Goal: Transaction & Acquisition: Download file/media

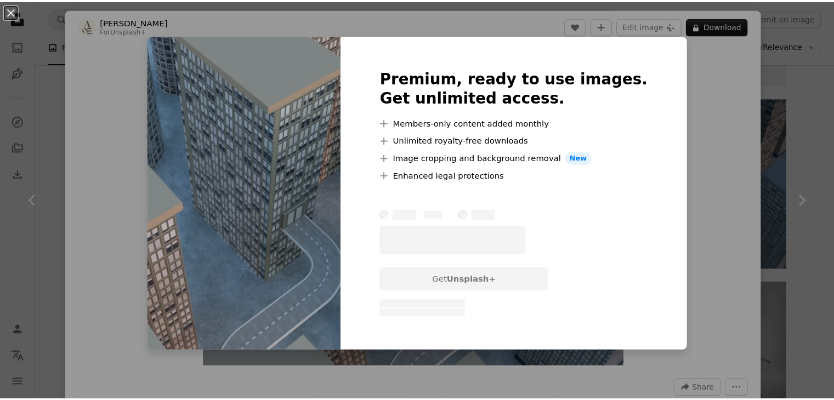
scroll to position [1169, 0]
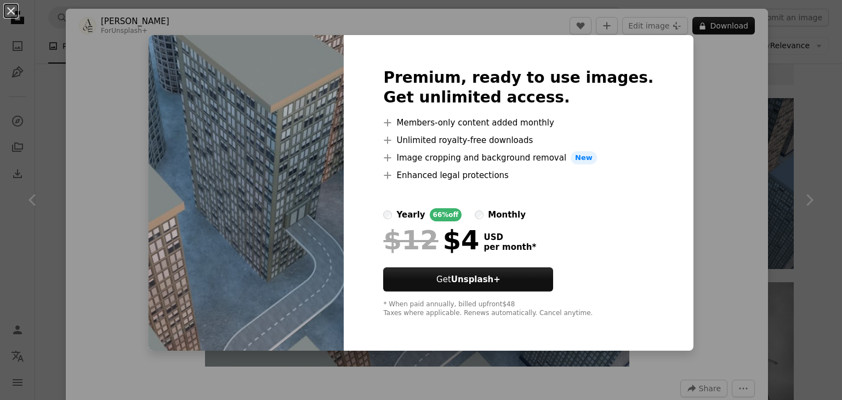
click at [740, 119] on div "An X shape Premium, ready to use images. Get unlimited access. A plus sign Memb…" at bounding box center [421, 200] width 842 height 400
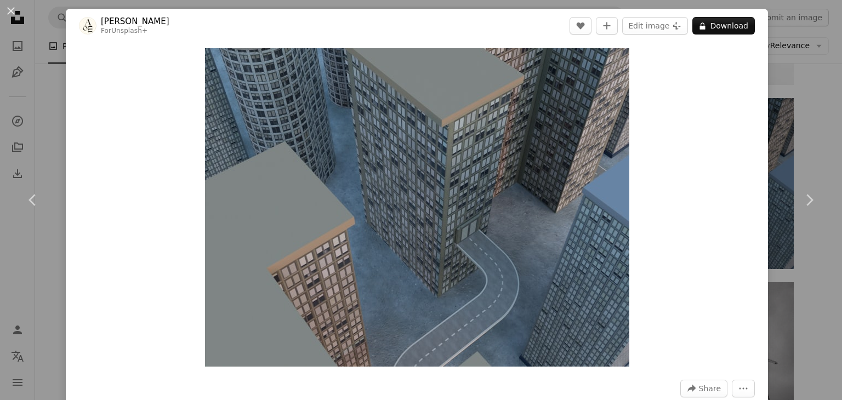
click at [772, 89] on div "An X shape Chevron left Chevron right [PERSON_NAME] For Unsplash+ A heart A plu…" at bounding box center [421, 200] width 842 height 400
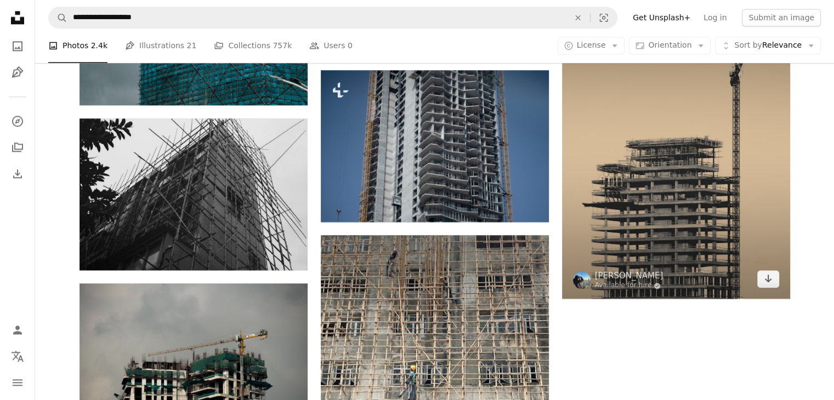
scroll to position [1608, 0]
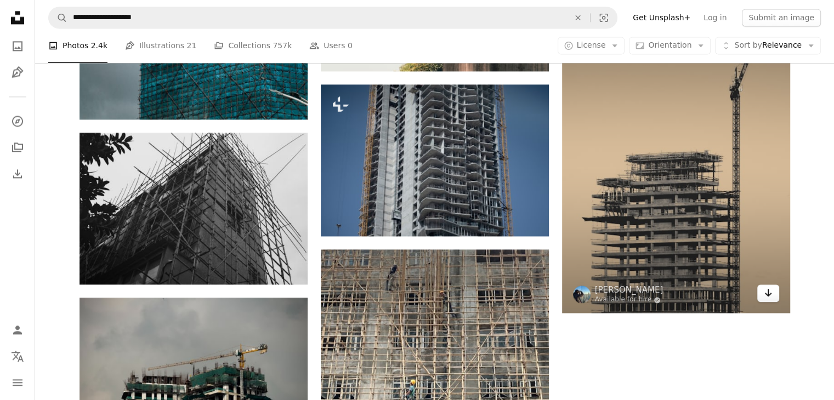
click at [768, 297] on icon "Arrow pointing down" at bounding box center [768, 292] width 9 height 13
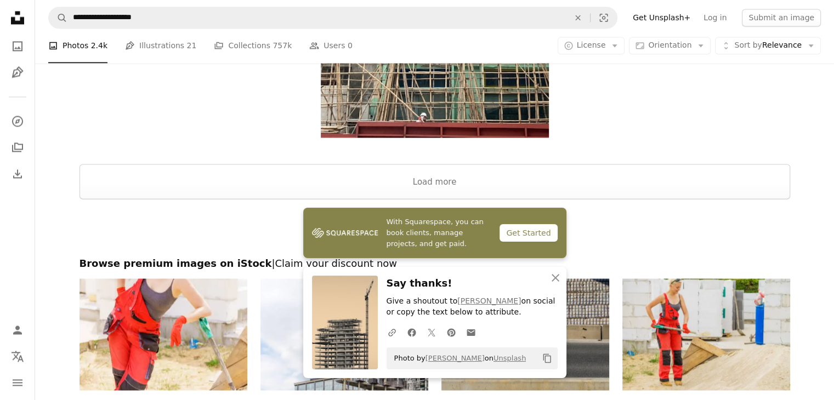
scroll to position [2025, 0]
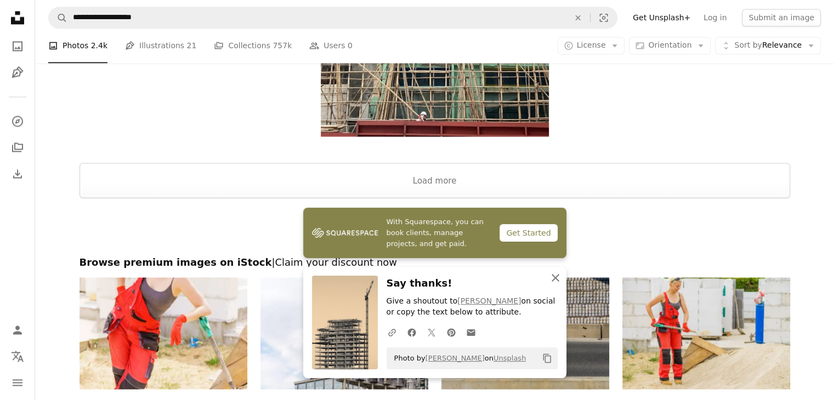
click at [553, 277] on icon "An X shape" at bounding box center [555, 277] width 13 height 13
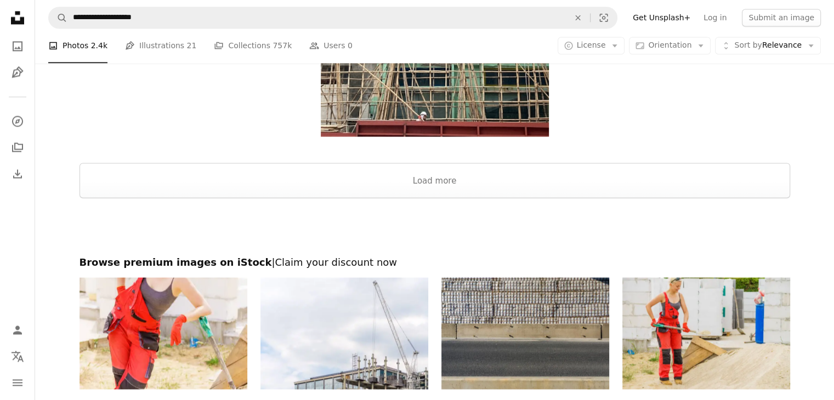
scroll to position [1952, 0]
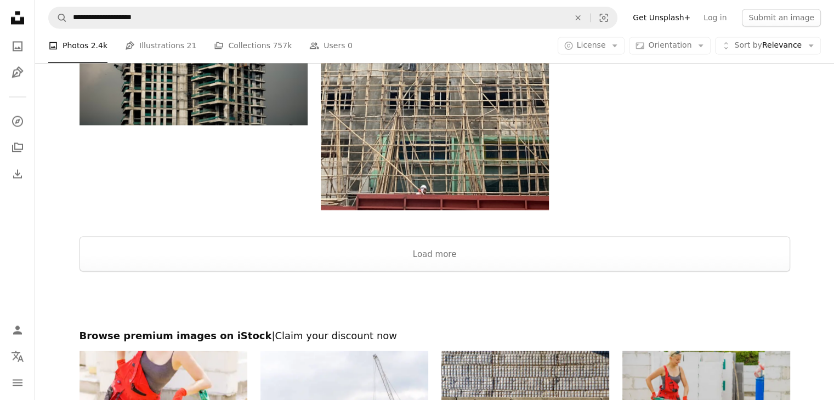
click at [734, 351] on img at bounding box center [706, 407] width 168 height 112
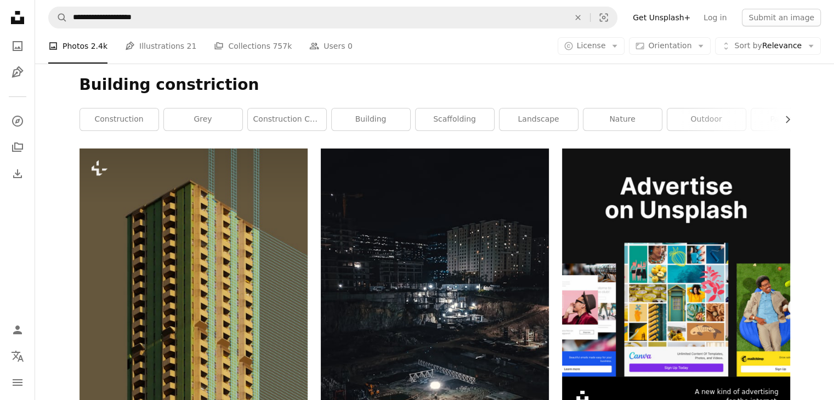
scroll to position [0, 0]
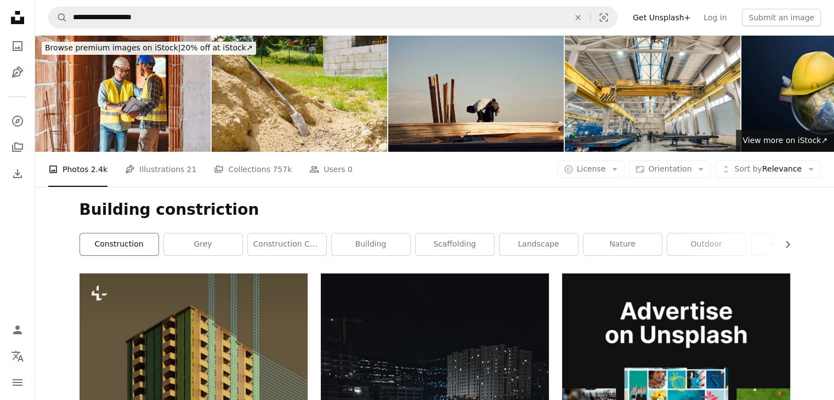
click at [120, 247] on link "construction" at bounding box center [119, 245] width 78 height 22
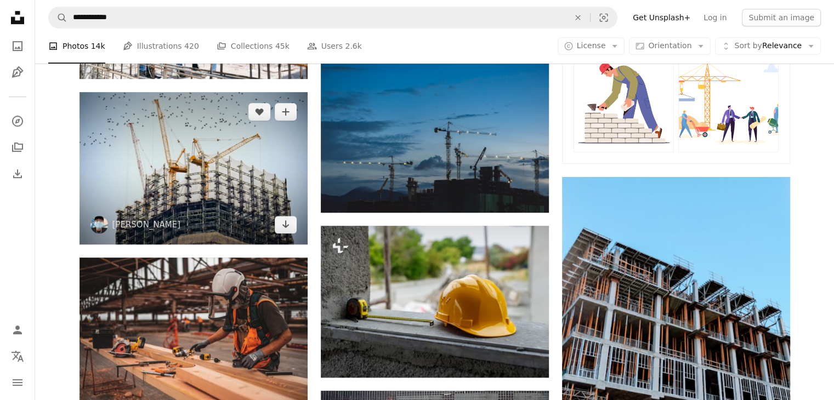
scroll to position [658, 0]
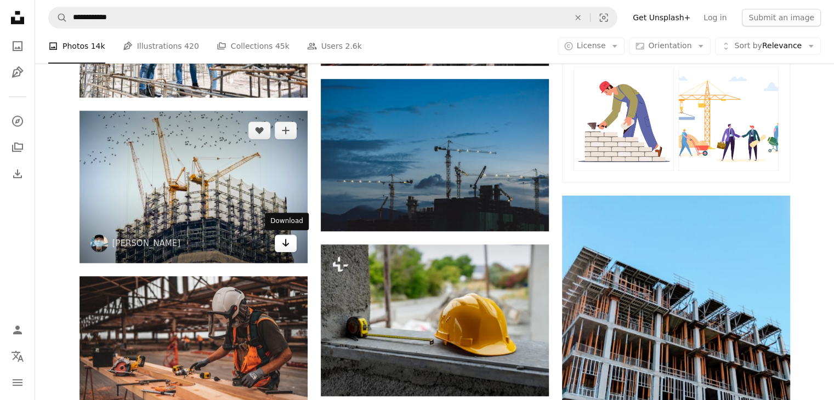
click at [285, 244] on icon "Download" at bounding box center [285, 243] width 7 height 8
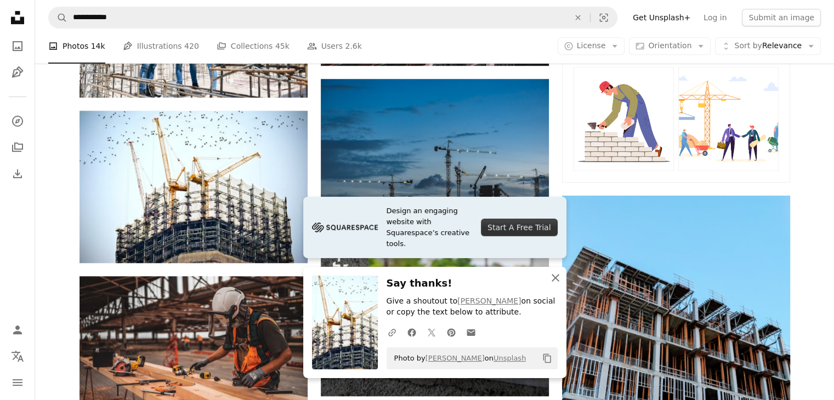
click at [554, 279] on icon "An X shape" at bounding box center [555, 277] width 13 height 13
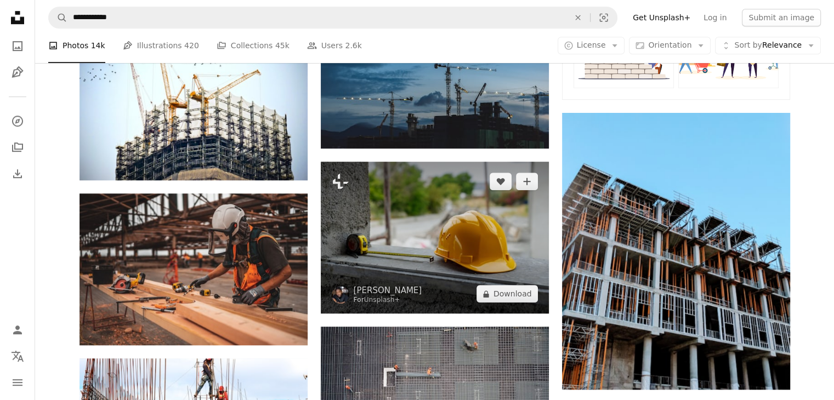
scroll to position [804, 0]
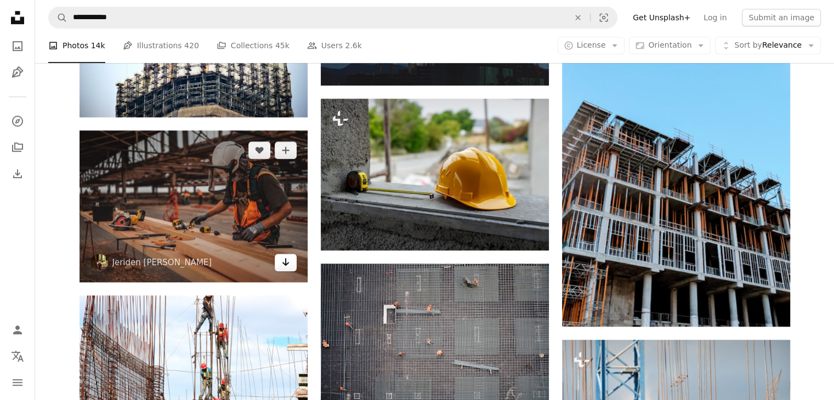
click at [289, 270] on link "Arrow pointing down" at bounding box center [286, 263] width 22 height 18
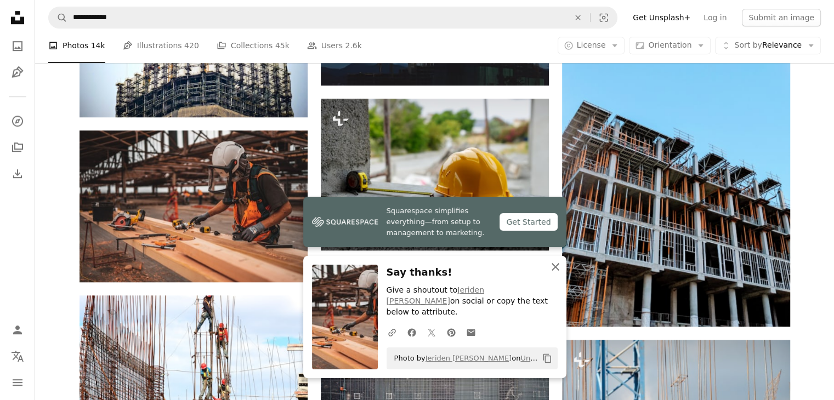
click at [554, 274] on icon "An X shape" at bounding box center [555, 266] width 13 height 13
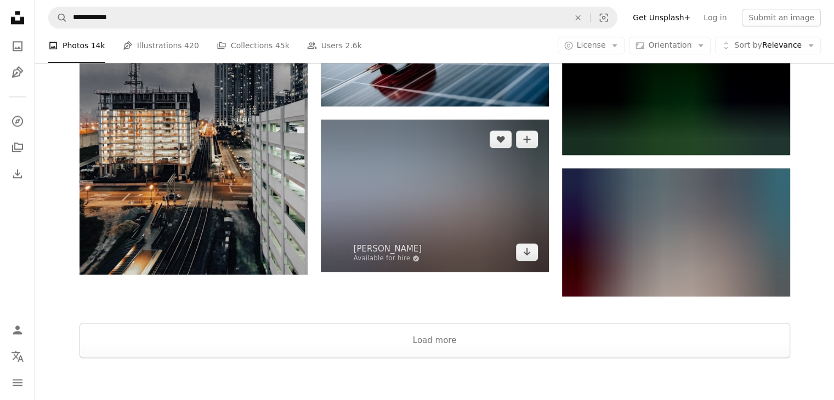
scroll to position [1389, 0]
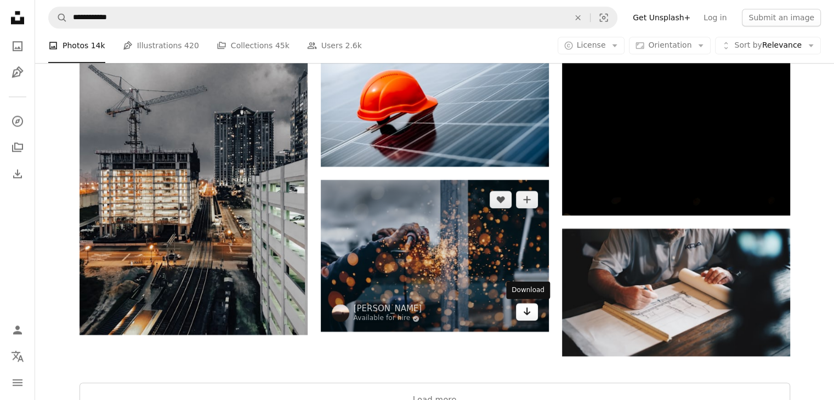
click at [527, 316] on icon "Arrow pointing down" at bounding box center [526, 311] width 9 height 13
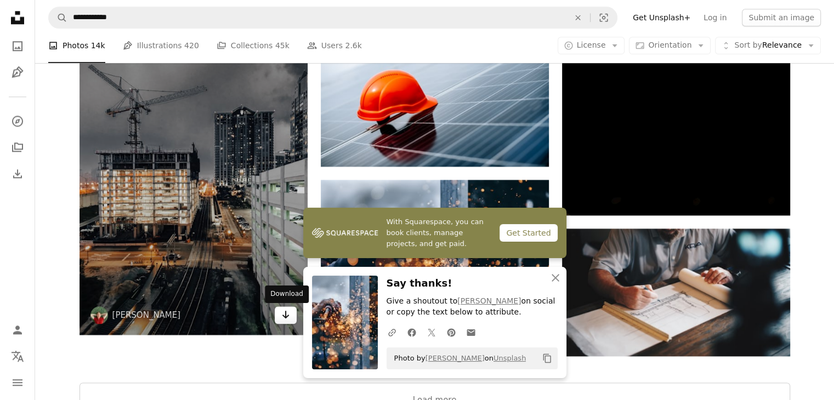
click at [285, 321] on icon "Arrow pointing down" at bounding box center [285, 314] width 9 height 13
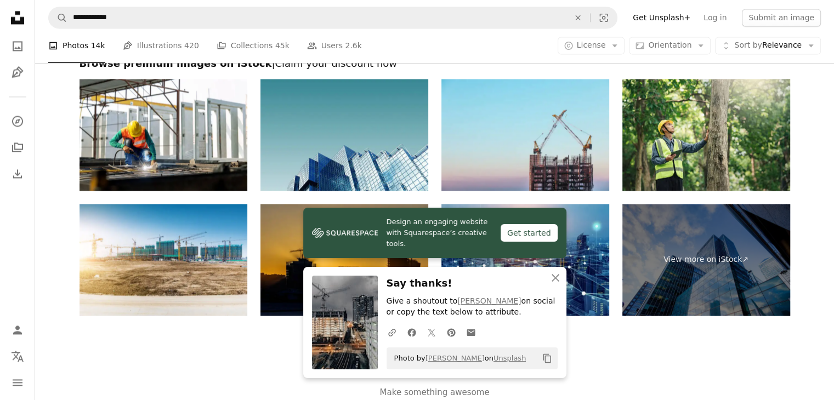
scroll to position [1849, 0]
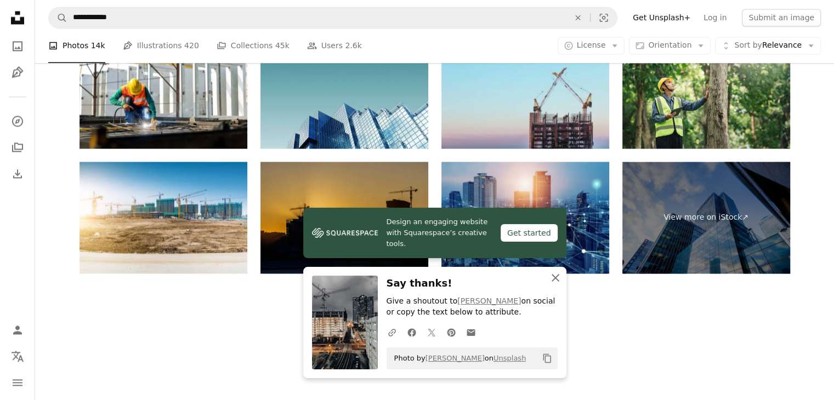
click at [555, 282] on icon "An X shape" at bounding box center [555, 277] width 13 height 13
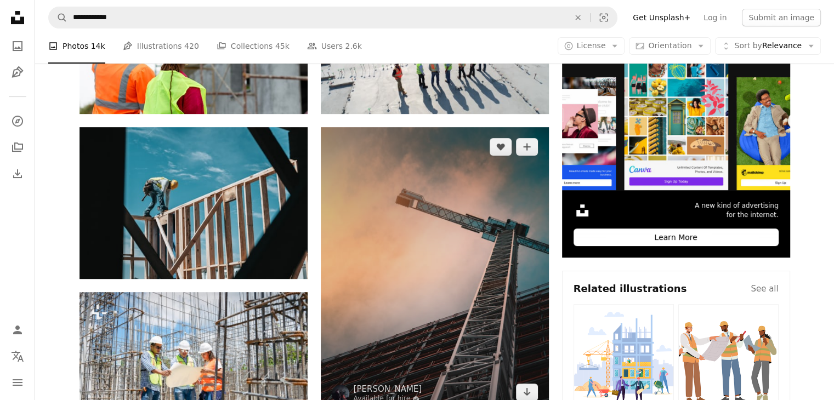
scroll to position [365, 0]
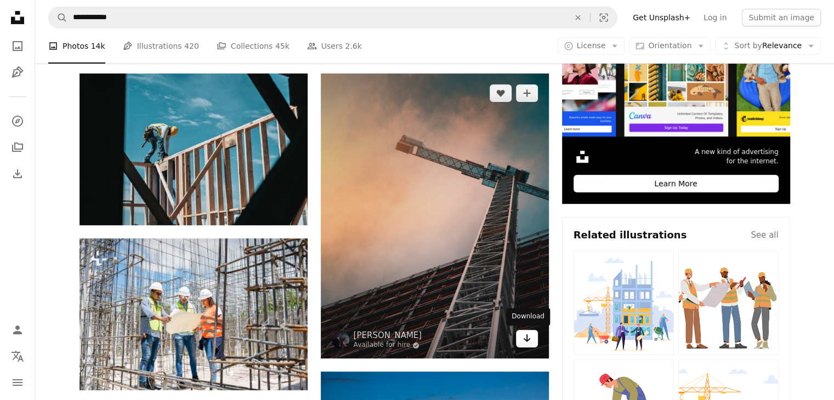
click at [529, 340] on icon "Arrow pointing down" at bounding box center [526, 338] width 9 height 13
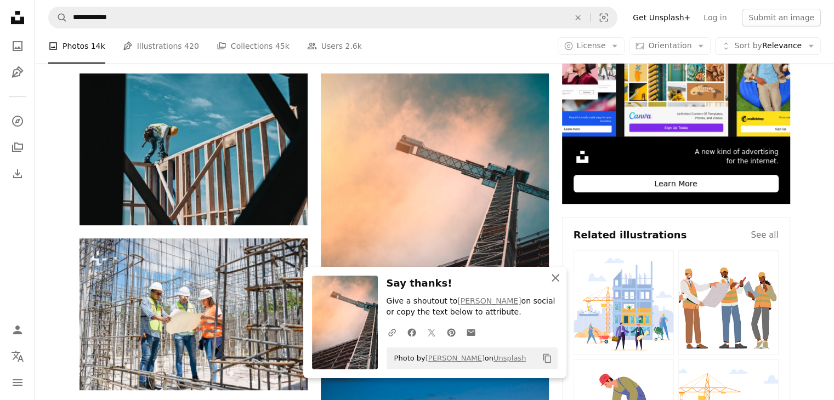
click at [556, 281] on icon "An X shape" at bounding box center [555, 277] width 13 height 13
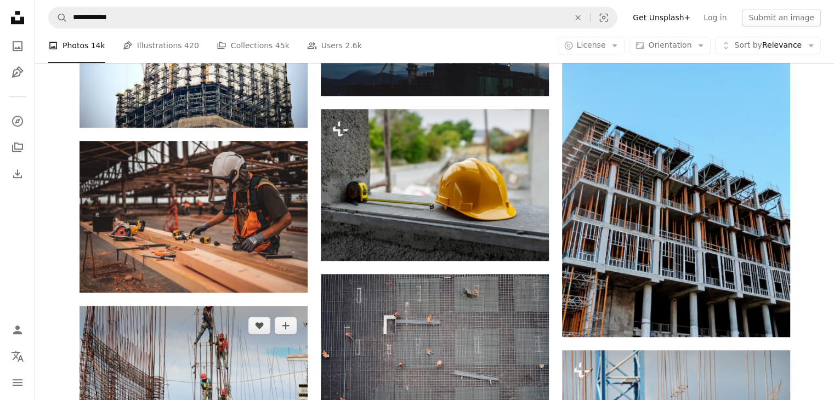
scroll to position [731, 0]
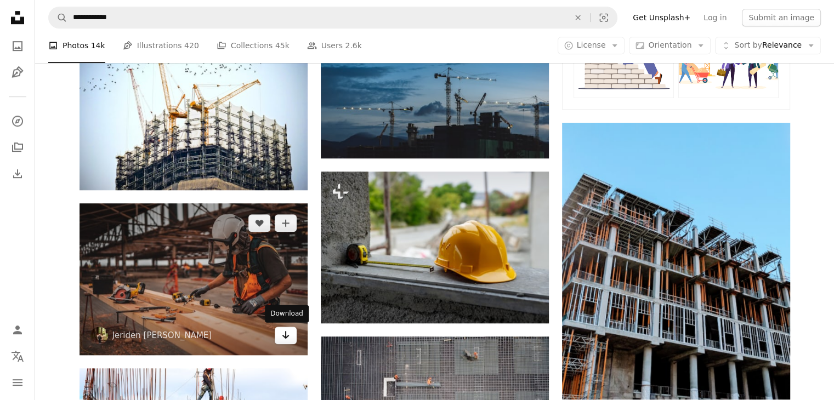
click at [281, 338] on icon "Arrow pointing down" at bounding box center [285, 334] width 9 height 13
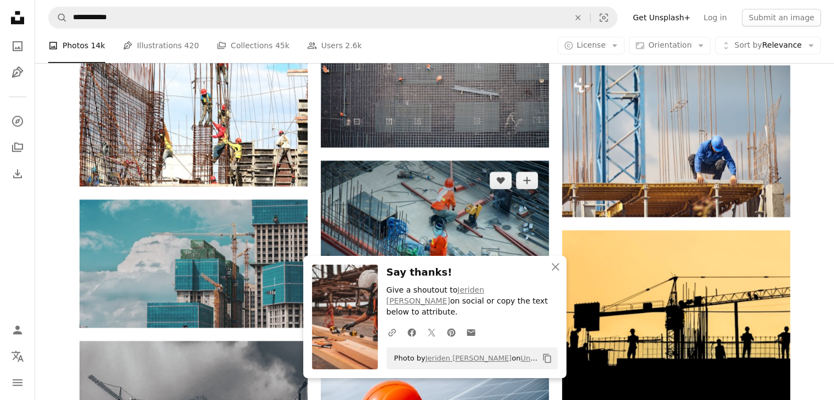
scroll to position [1097, 0]
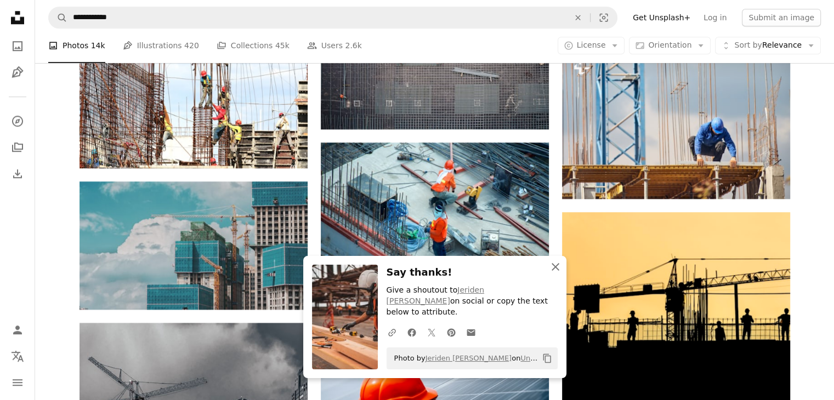
click at [555, 274] on icon "An X shape" at bounding box center [555, 266] width 13 height 13
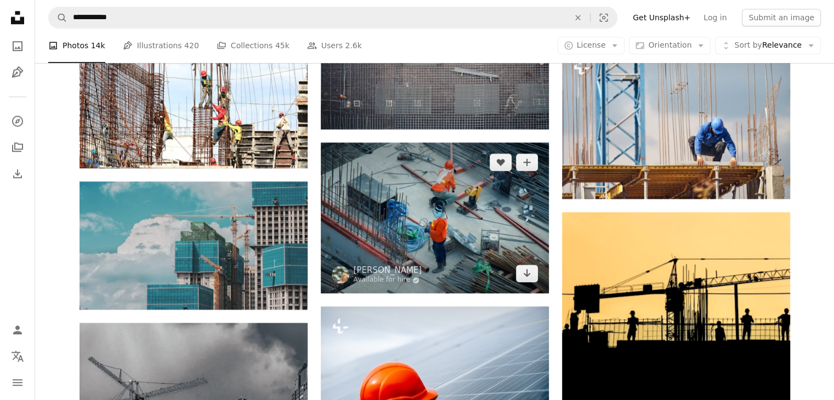
click at [527, 282] on img at bounding box center [435, 218] width 228 height 151
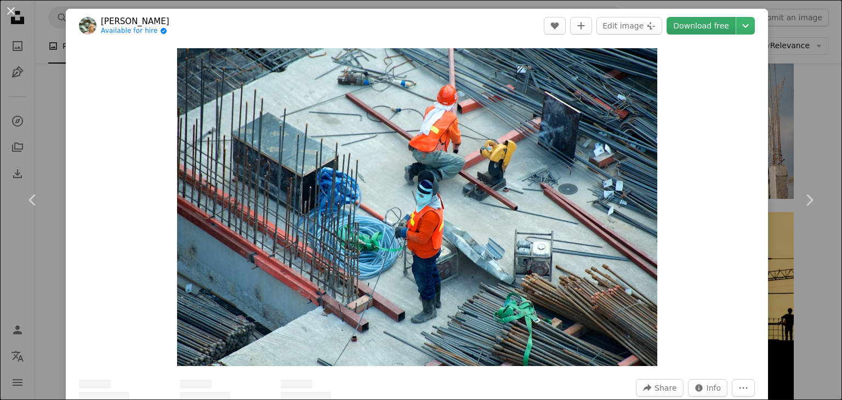
click at [694, 29] on link "Download free" at bounding box center [701, 26] width 69 height 18
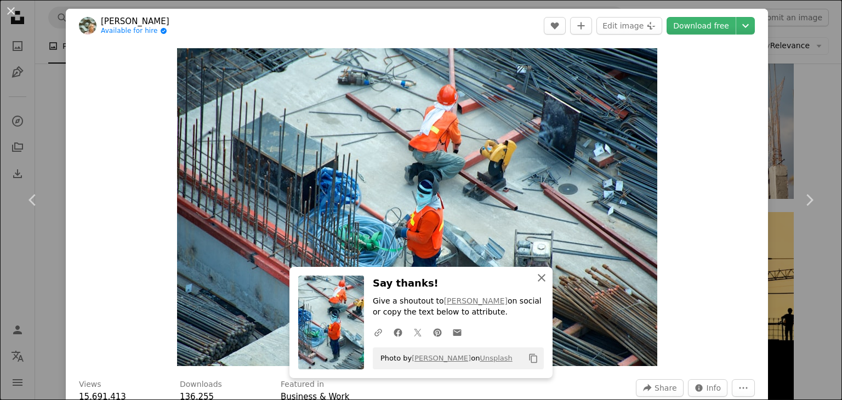
click at [535, 281] on icon "An X shape" at bounding box center [541, 277] width 13 height 13
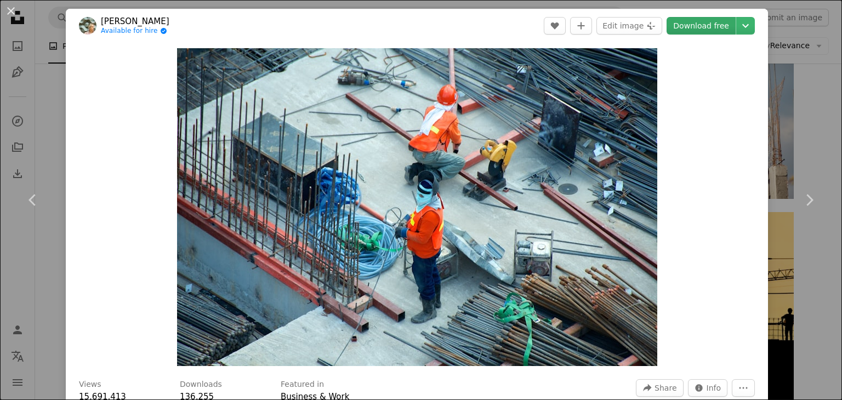
click at [704, 25] on link "Download free" at bounding box center [701, 26] width 69 height 18
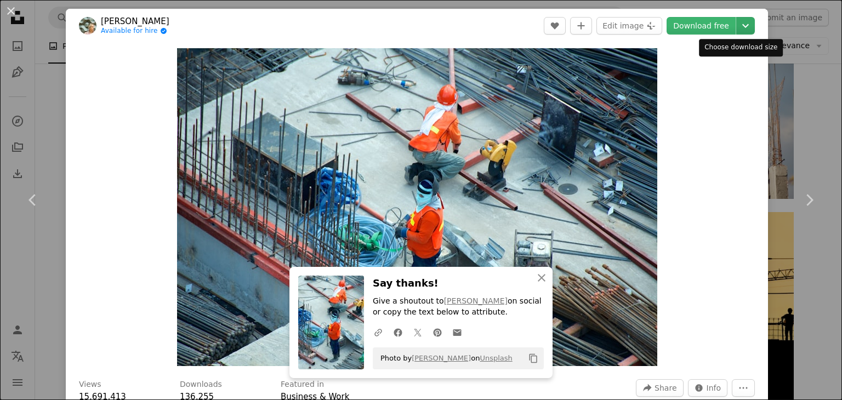
click at [737, 27] on icon "Chevron down" at bounding box center [746, 25] width 18 height 13
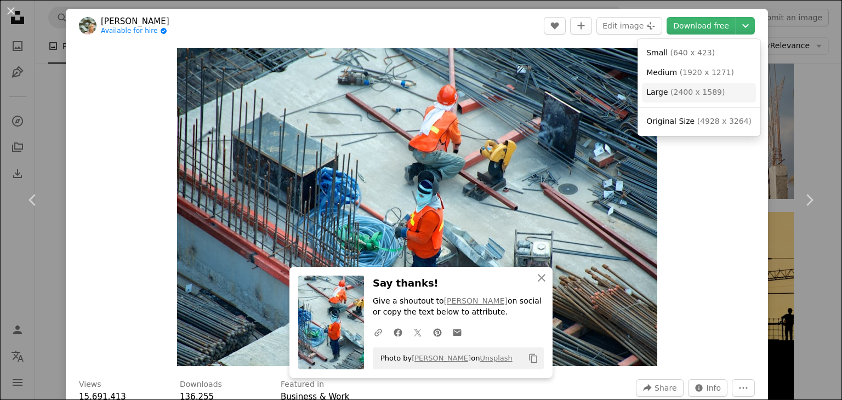
click at [698, 97] on span "Large ( 2400 x 1589 )" at bounding box center [685, 92] width 78 height 11
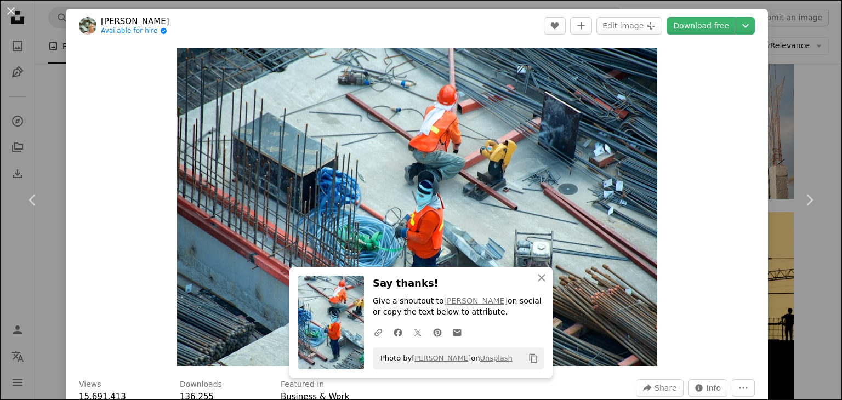
click at [800, 146] on div "An X shape Chevron left Chevron right [PERSON_NAME] Available for hire A checkm…" at bounding box center [421, 200] width 842 height 400
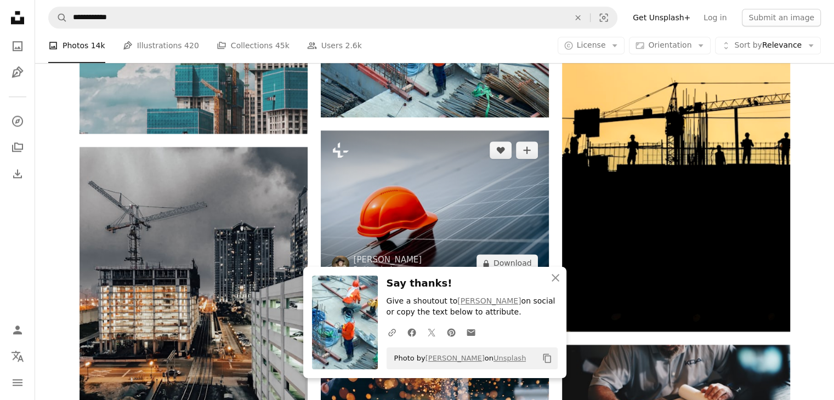
scroll to position [1316, 0]
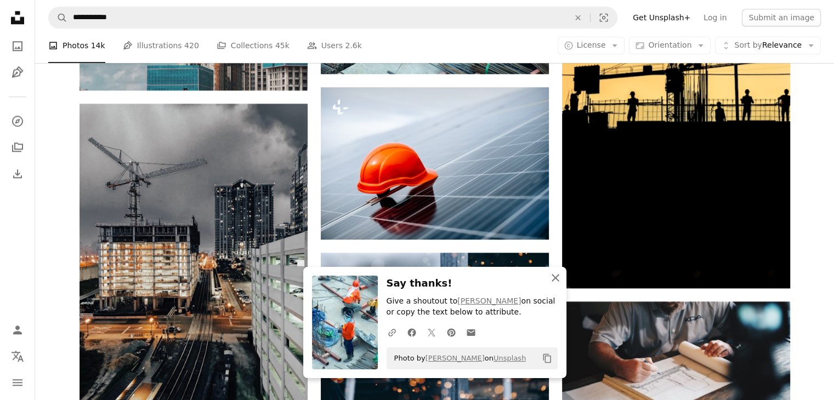
click at [554, 272] on icon "An X shape" at bounding box center [555, 277] width 13 height 13
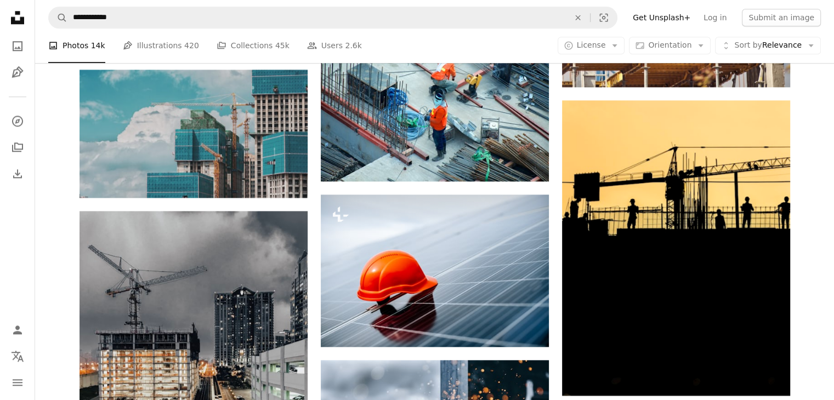
scroll to position [1097, 0]
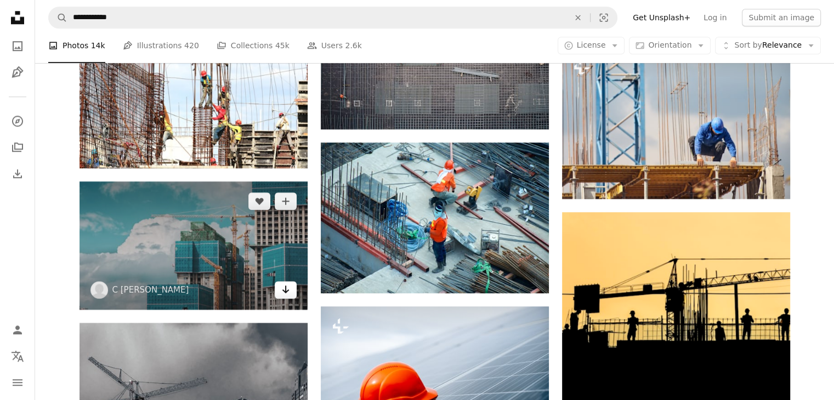
click at [288, 290] on icon "Arrow pointing down" at bounding box center [285, 289] width 9 height 13
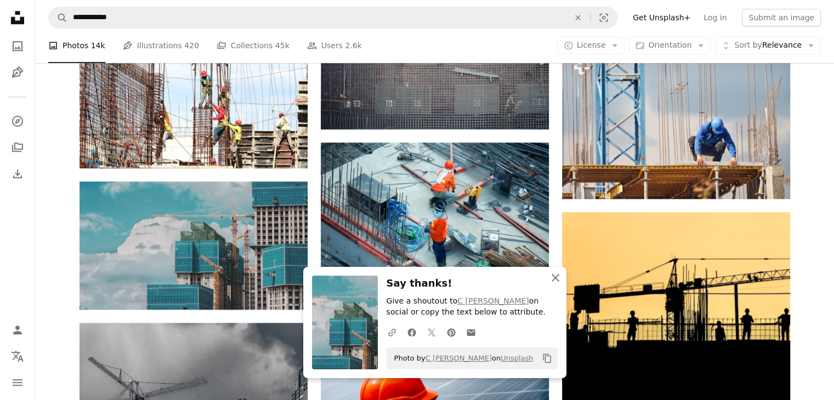
click at [556, 286] on button "An X shape Close" at bounding box center [555, 278] width 22 height 22
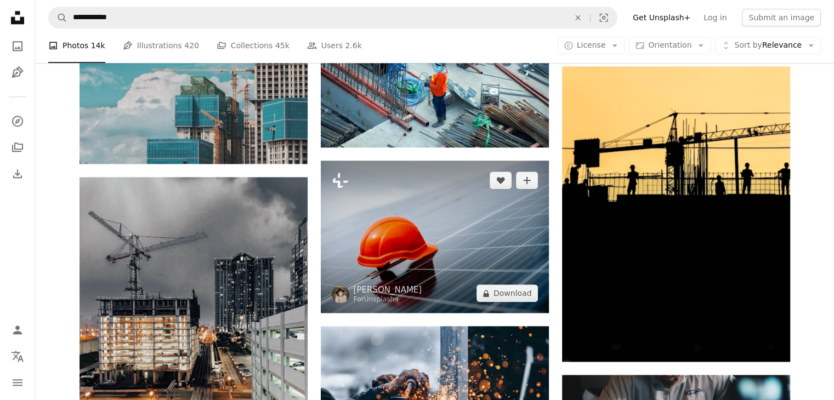
scroll to position [1169, 0]
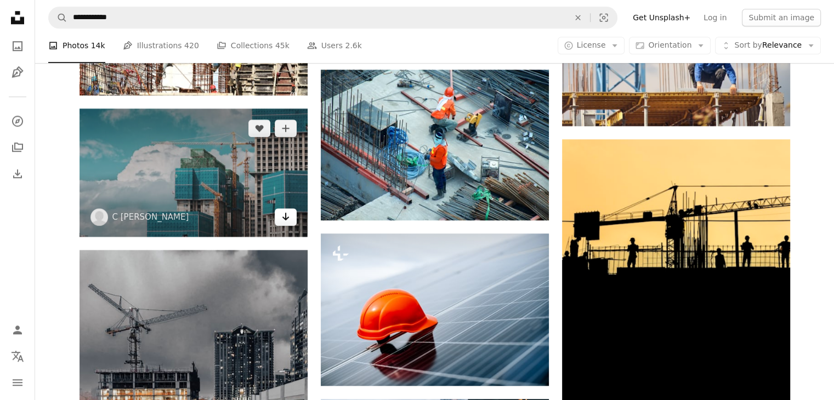
click at [290, 215] on link "Arrow pointing down" at bounding box center [286, 217] width 22 height 18
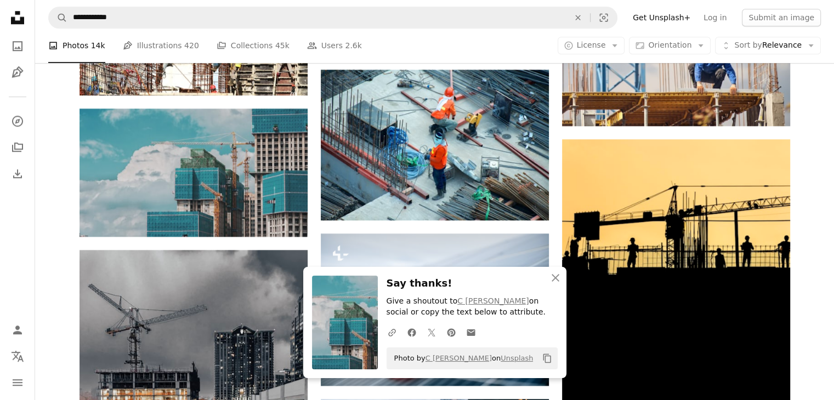
click at [552, 283] on icon "An X shape" at bounding box center [555, 277] width 13 height 13
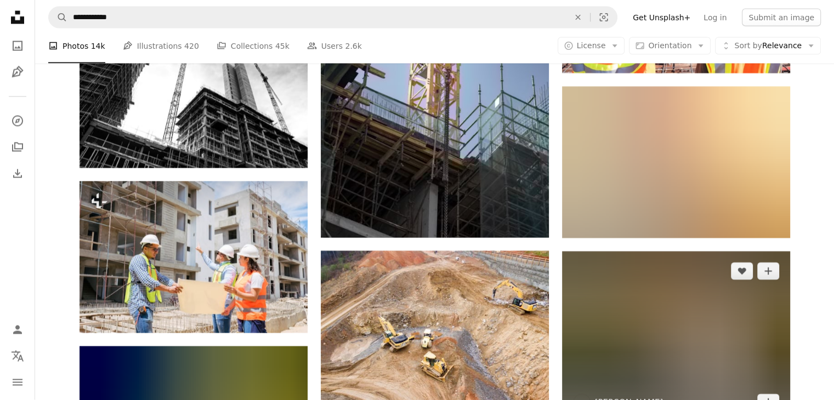
scroll to position [2266, 0]
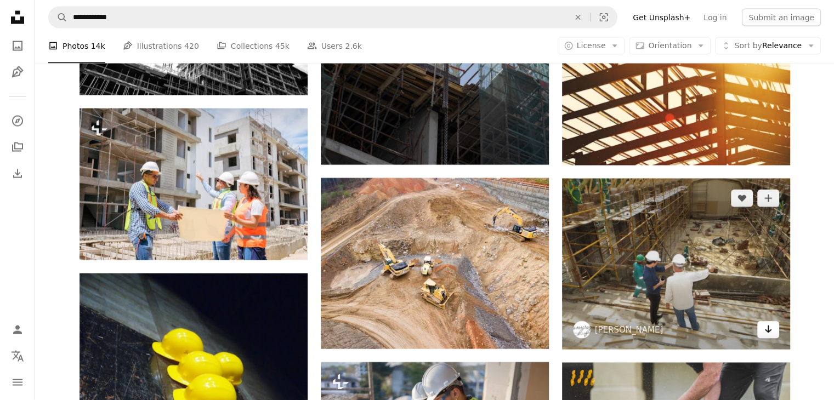
click at [774, 332] on link "Arrow pointing down" at bounding box center [768, 330] width 22 height 18
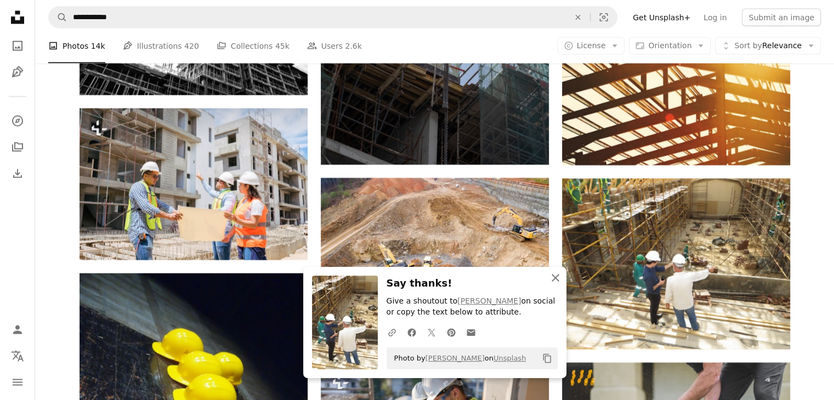
click at [550, 279] on icon "An X shape" at bounding box center [555, 277] width 13 height 13
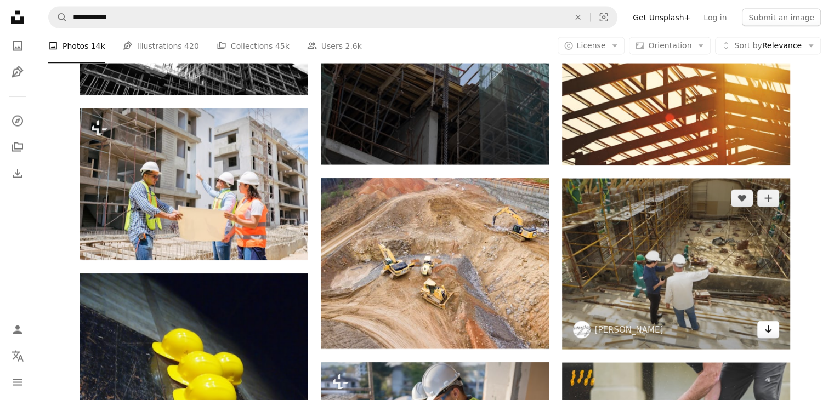
click at [764, 331] on icon "Arrow pointing down" at bounding box center [768, 329] width 9 height 13
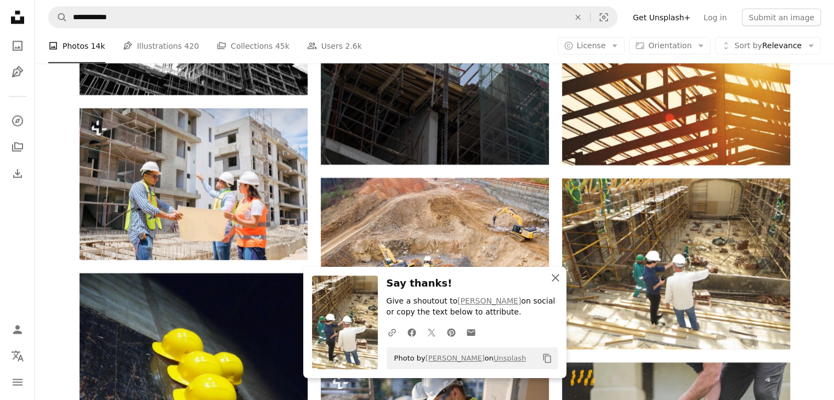
click at [556, 282] on icon "An X shape" at bounding box center [555, 277] width 13 height 13
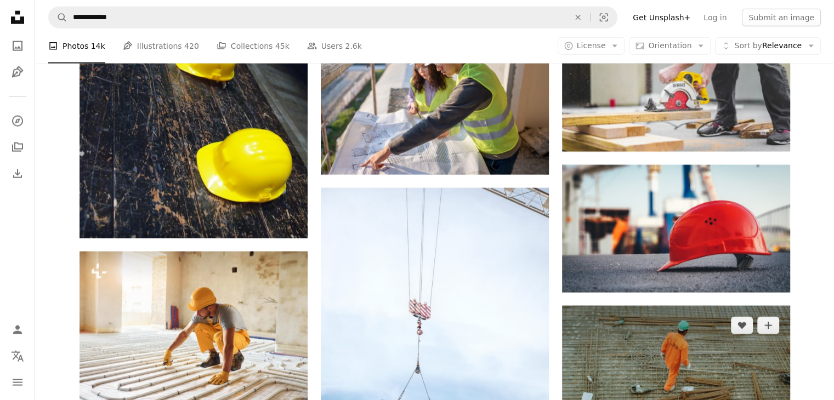
scroll to position [2632, 0]
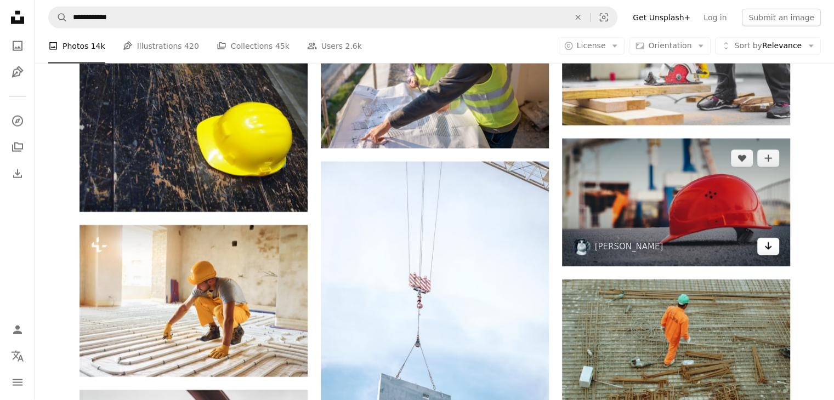
click at [765, 245] on icon "Arrow pointing down" at bounding box center [768, 246] width 9 height 13
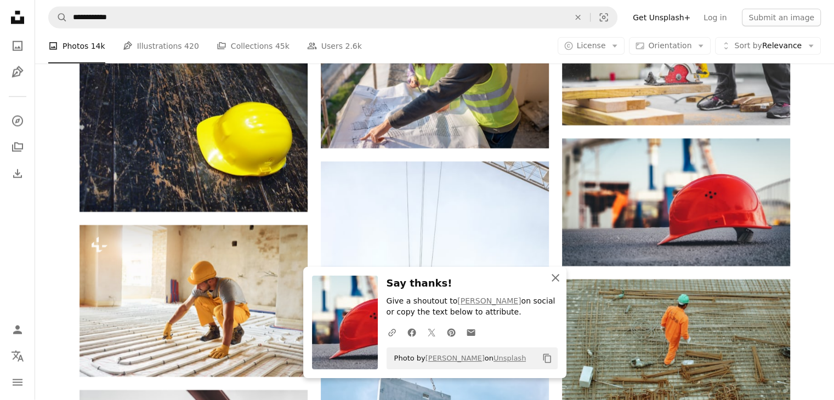
click at [556, 275] on icon "An X shape" at bounding box center [555, 277] width 13 height 13
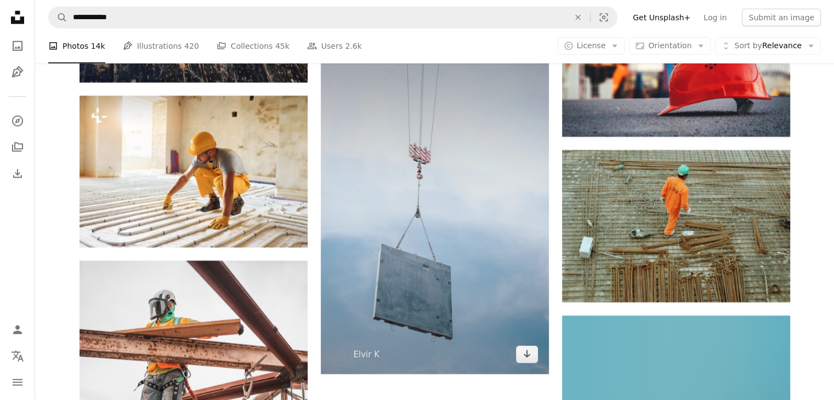
scroll to position [2777, 0]
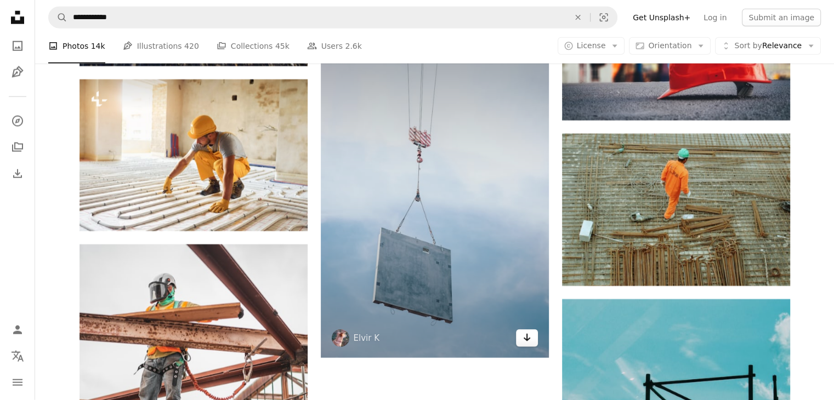
click at [531, 344] on link "Arrow pointing down" at bounding box center [527, 339] width 22 height 18
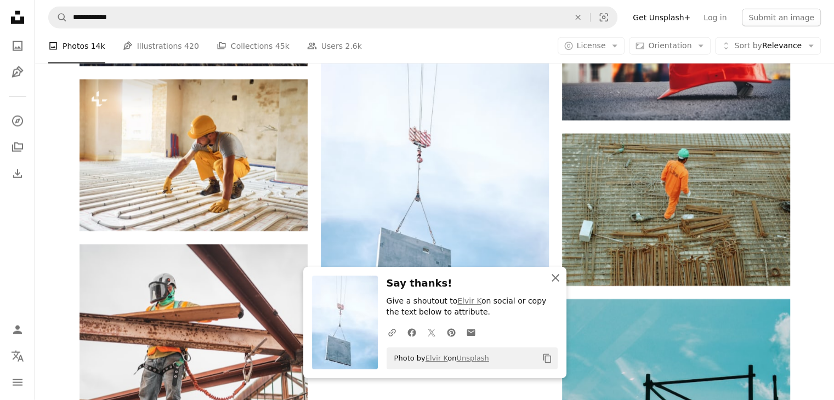
click at [561, 283] on icon "An X shape" at bounding box center [555, 277] width 13 height 13
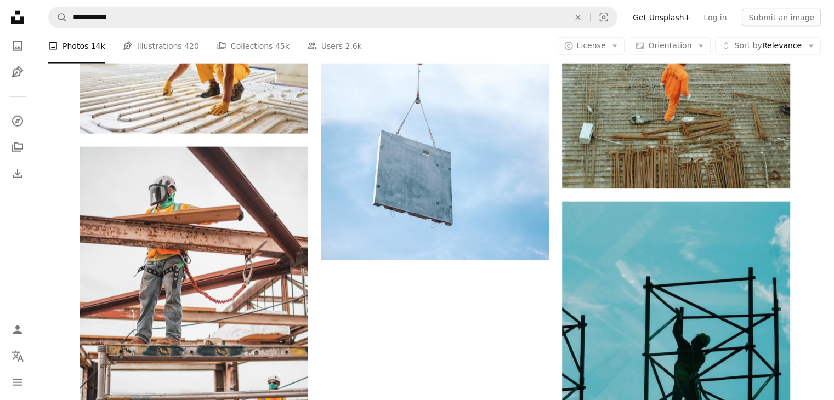
scroll to position [2851, 0]
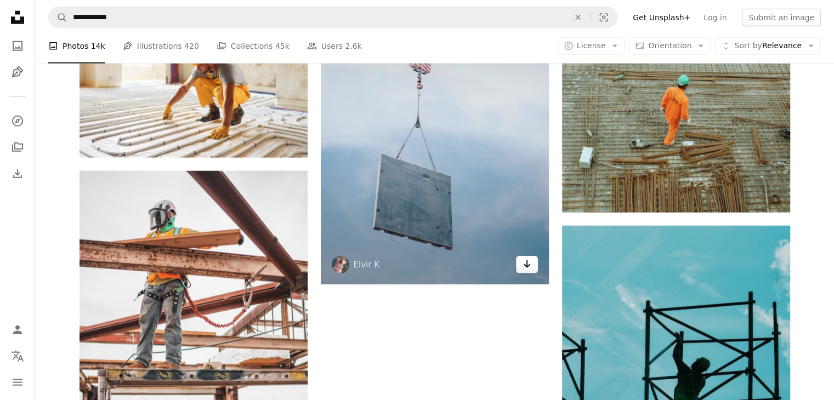
click at [526, 268] on icon "Download" at bounding box center [526, 264] width 7 height 8
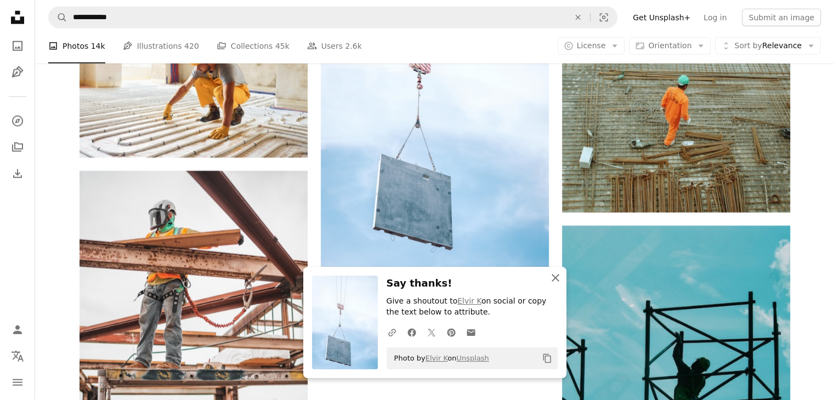
click at [553, 273] on icon "An X shape" at bounding box center [555, 277] width 13 height 13
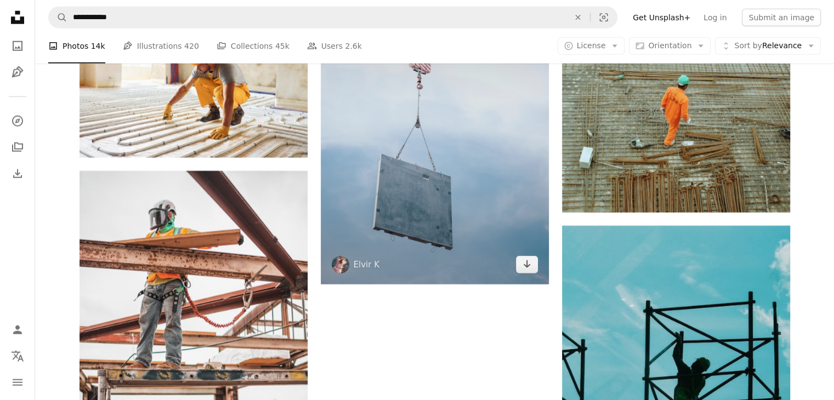
scroll to position [3070, 0]
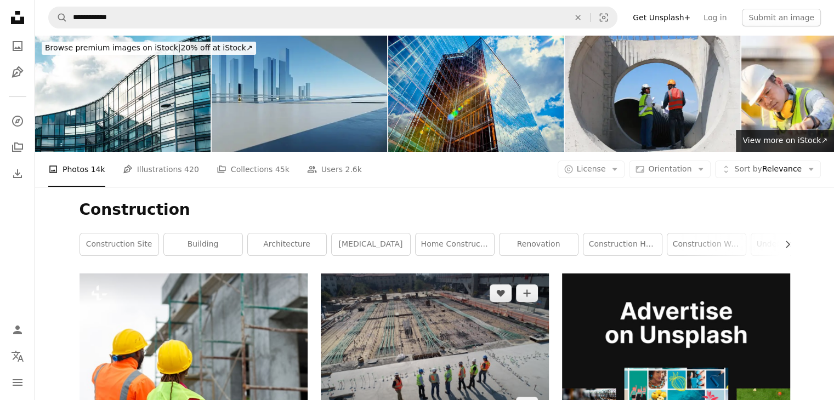
scroll to position [146, 0]
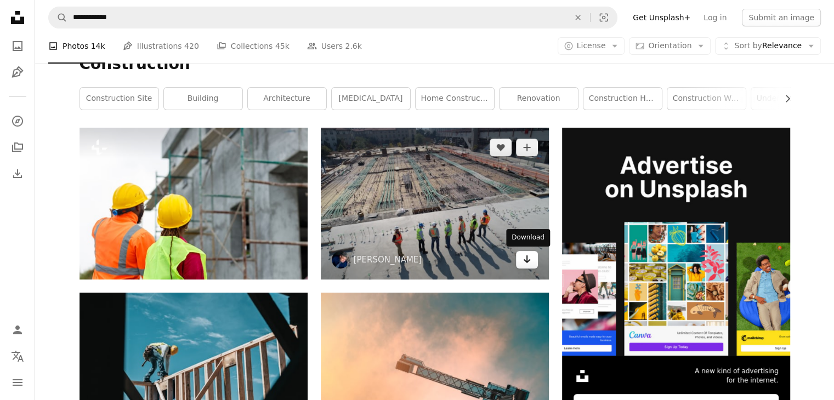
click at [526, 262] on icon "Download" at bounding box center [526, 259] width 7 height 8
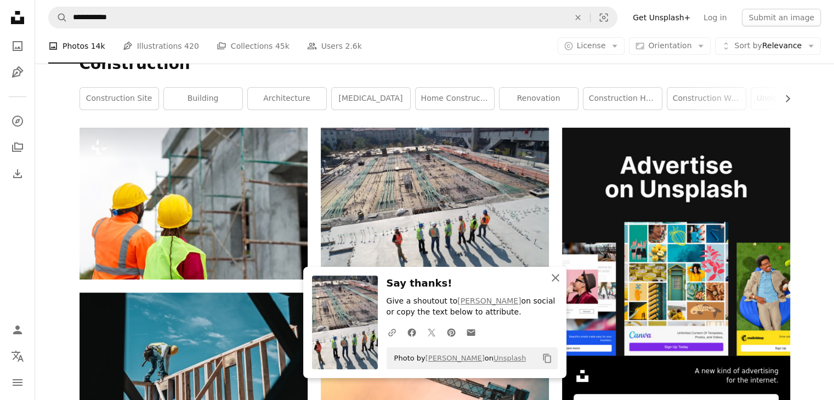
click at [559, 286] on button "An X shape Close" at bounding box center [555, 278] width 22 height 22
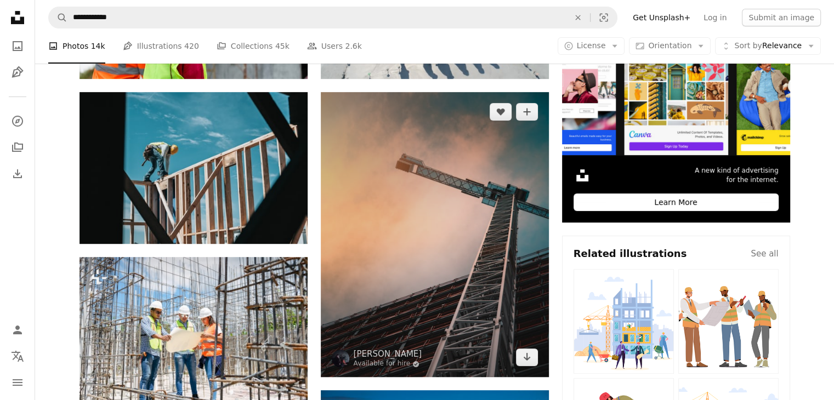
scroll to position [365, 0]
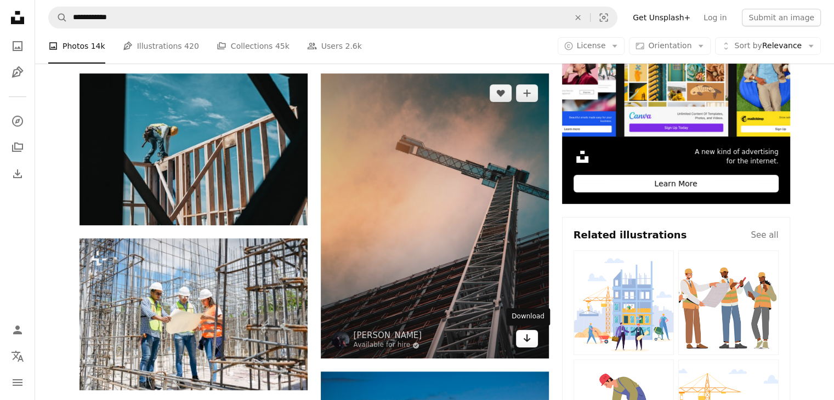
click at [522, 343] on icon "Arrow pointing down" at bounding box center [526, 338] width 9 height 13
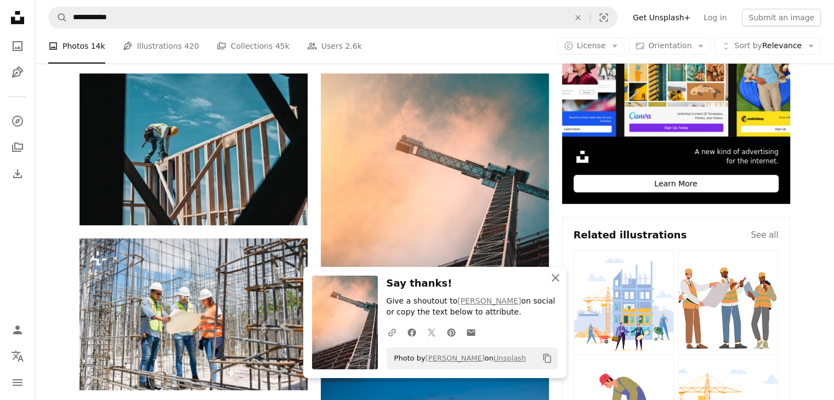
click at [556, 286] on button "An X shape Close" at bounding box center [555, 278] width 22 height 22
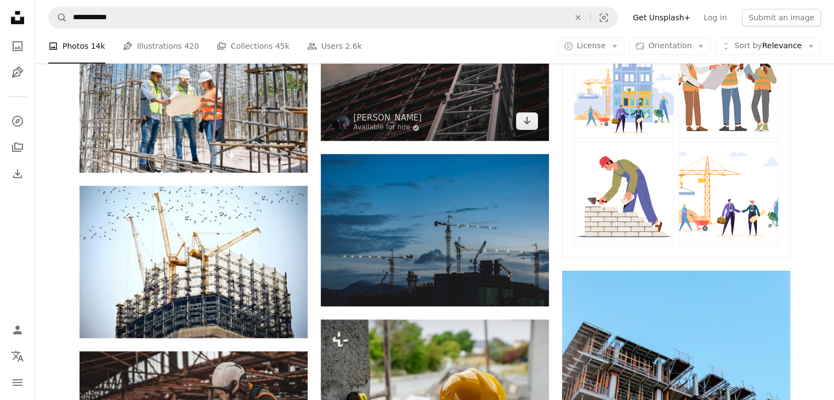
scroll to position [584, 0]
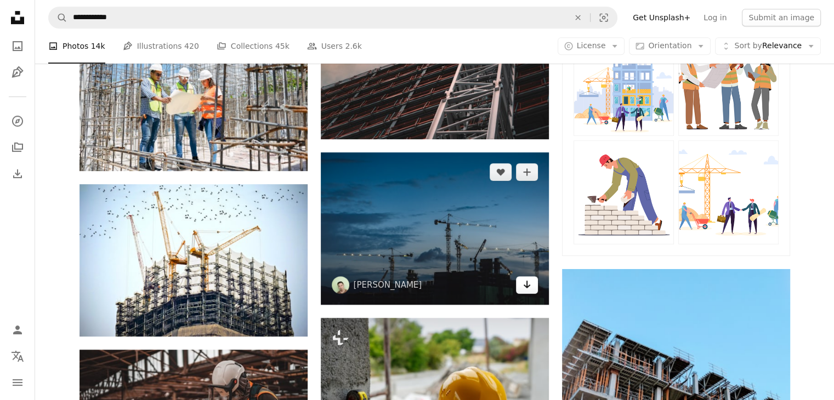
click at [526, 285] on icon "Download" at bounding box center [526, 285] width 7 height 8
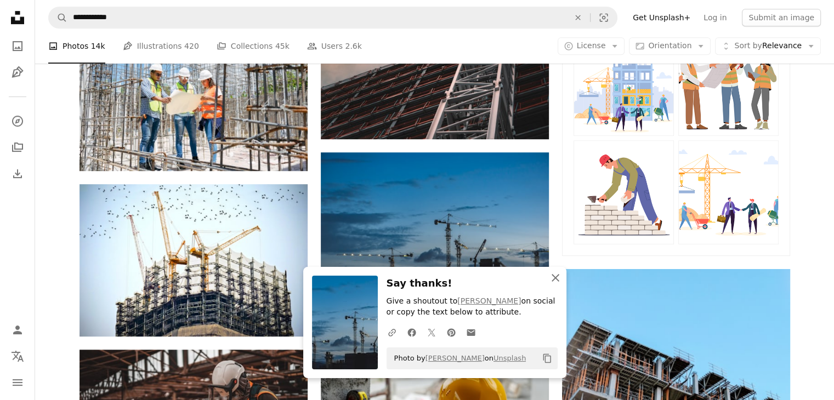
click at [554, 278] on icon "button" at bounding box center [556, 278] width 8 height 8
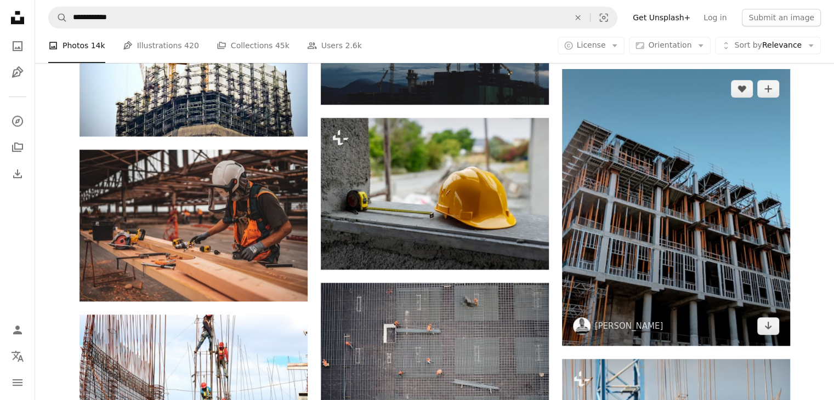
scroll to position [804, 0]
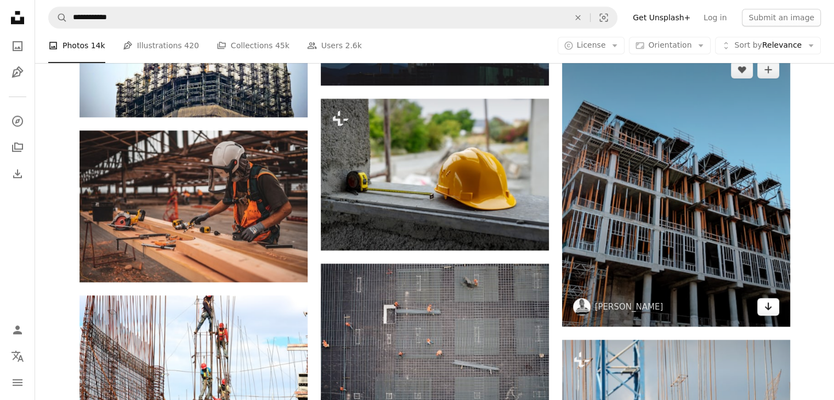
click at [770, 309] on icon "Arrow pointing down" at bounding box center [768, 306] width 9 height 13
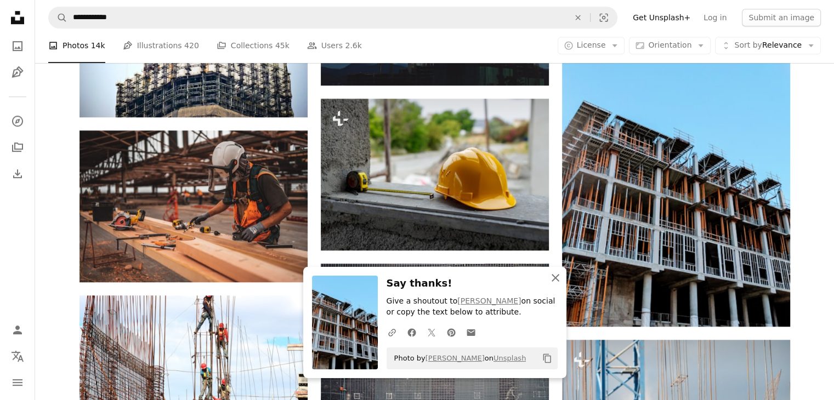
click at [557, 279] on icon "An X shape" at bounding box center [555, 277] width 13 height 13
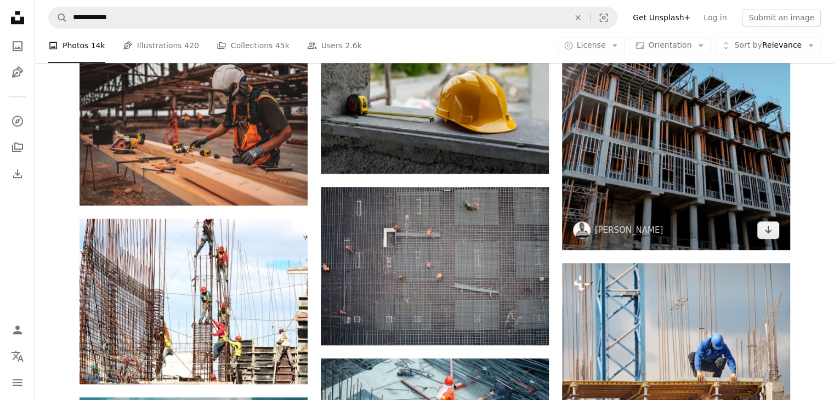
scroll to position [1023, 0]
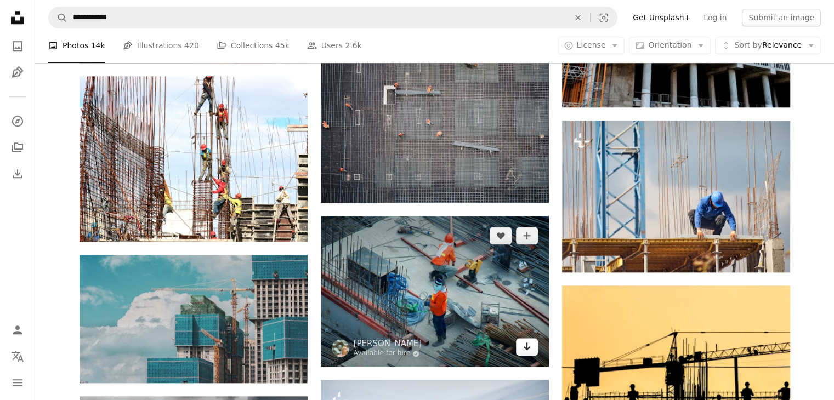
click at [531, 349] on icon "Arrow pointing down" at bounding box center [526, 346] width 9 height 13
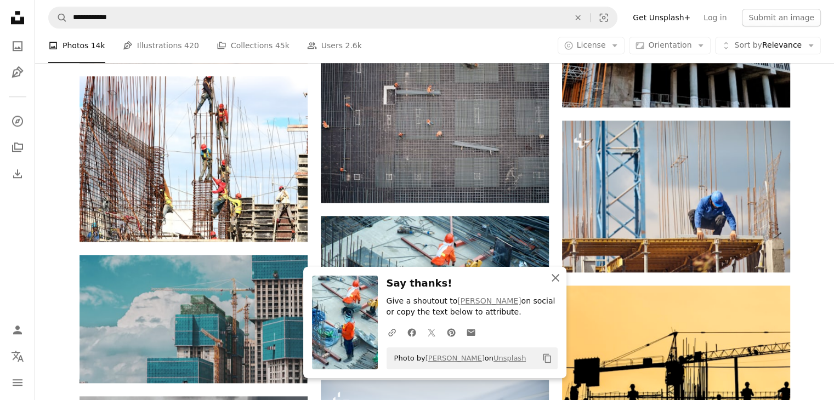
click at [553, 282] on icon "An X shape" at bounding box center [555, 277] width 13 height 13
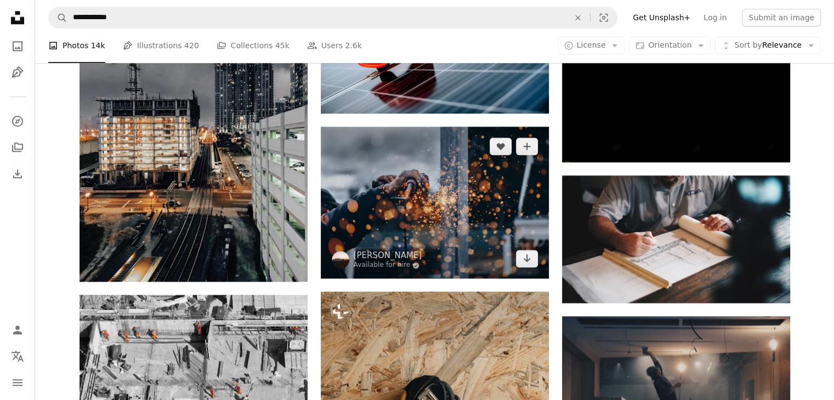
scroll to position [1462, 0]
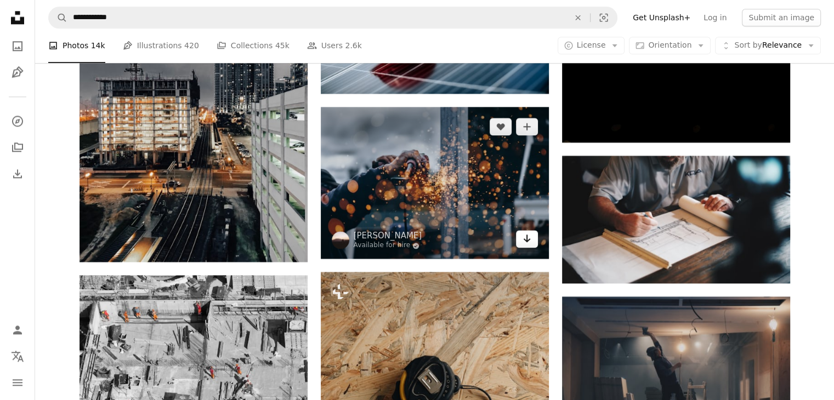
click at [526, 242] on icon "Arrow pointing down" at bounding box center [526, 238] width 9 height 13
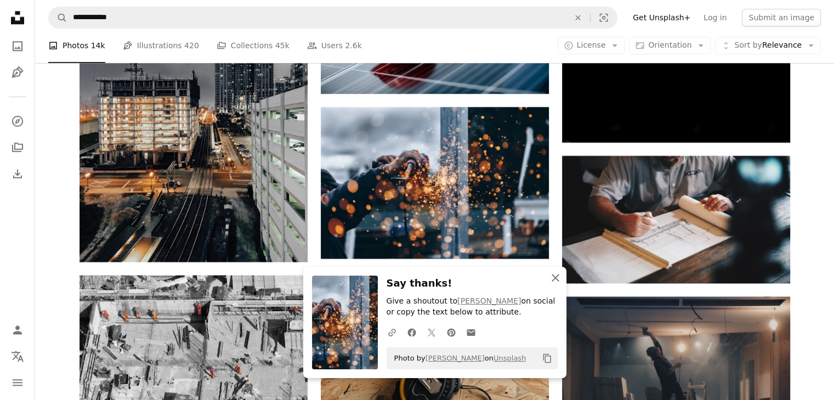
click at [557, 281] on icon "button" at bounding box center [556, 278] width 8 height 8
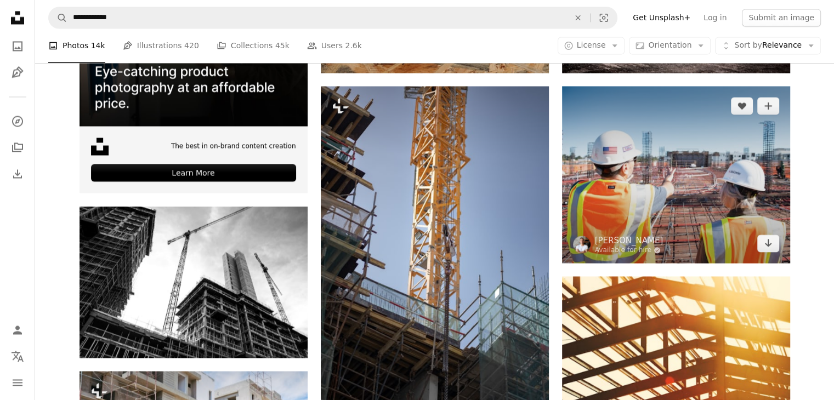
scroll to position [1974, 0]
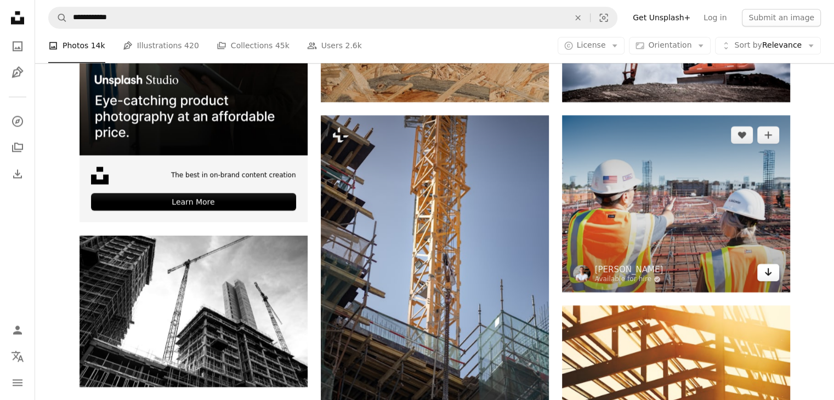
click at [768, 280] on link "Arrow pointing down" at bounding box center [768, 273] width 22 height 18
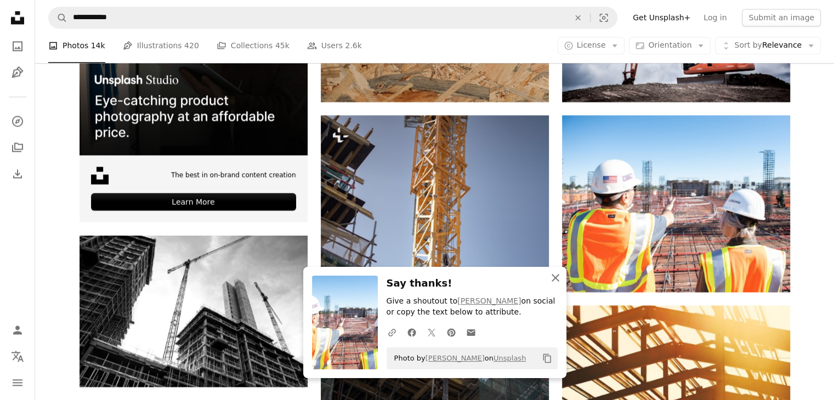
click at [550, 279] on icon "An X shape" at bounding box center [555, 277] width 13 height 13
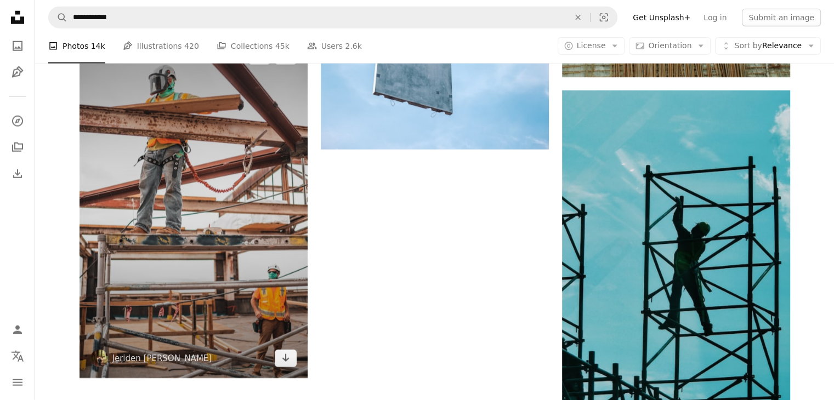
scroll to position [2997, 0]
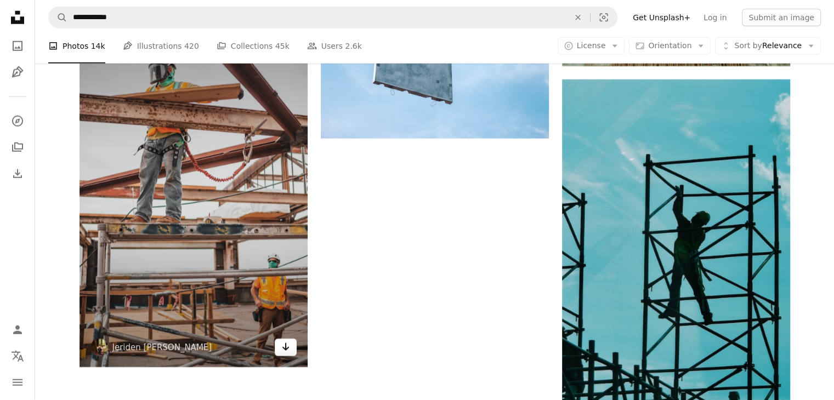
click at [288, 350] on icon "Arrow pointing down" at bounding box center [285, 346] width 9 height 13
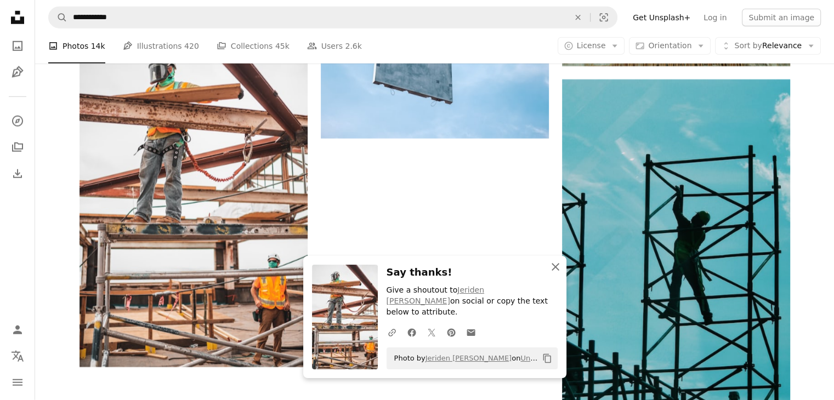
click at [561, 274] on icon "An X shape" at bounding box center [555, 266] width 13 height 13
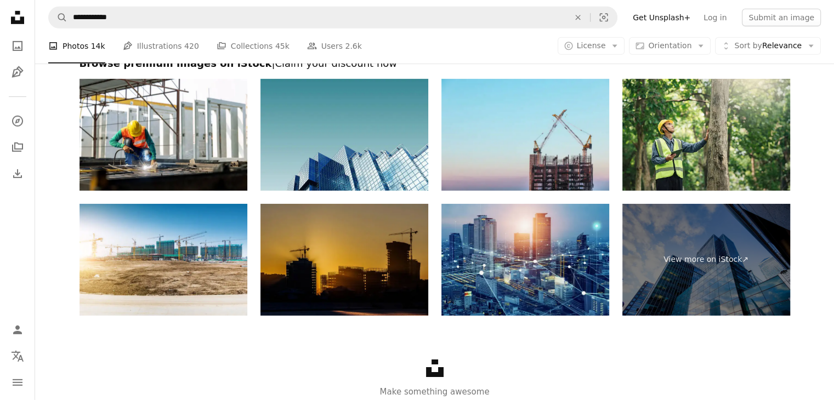
scroll to position [3523, 0]
